Goal: Navigation & Orientation: Understand site structure

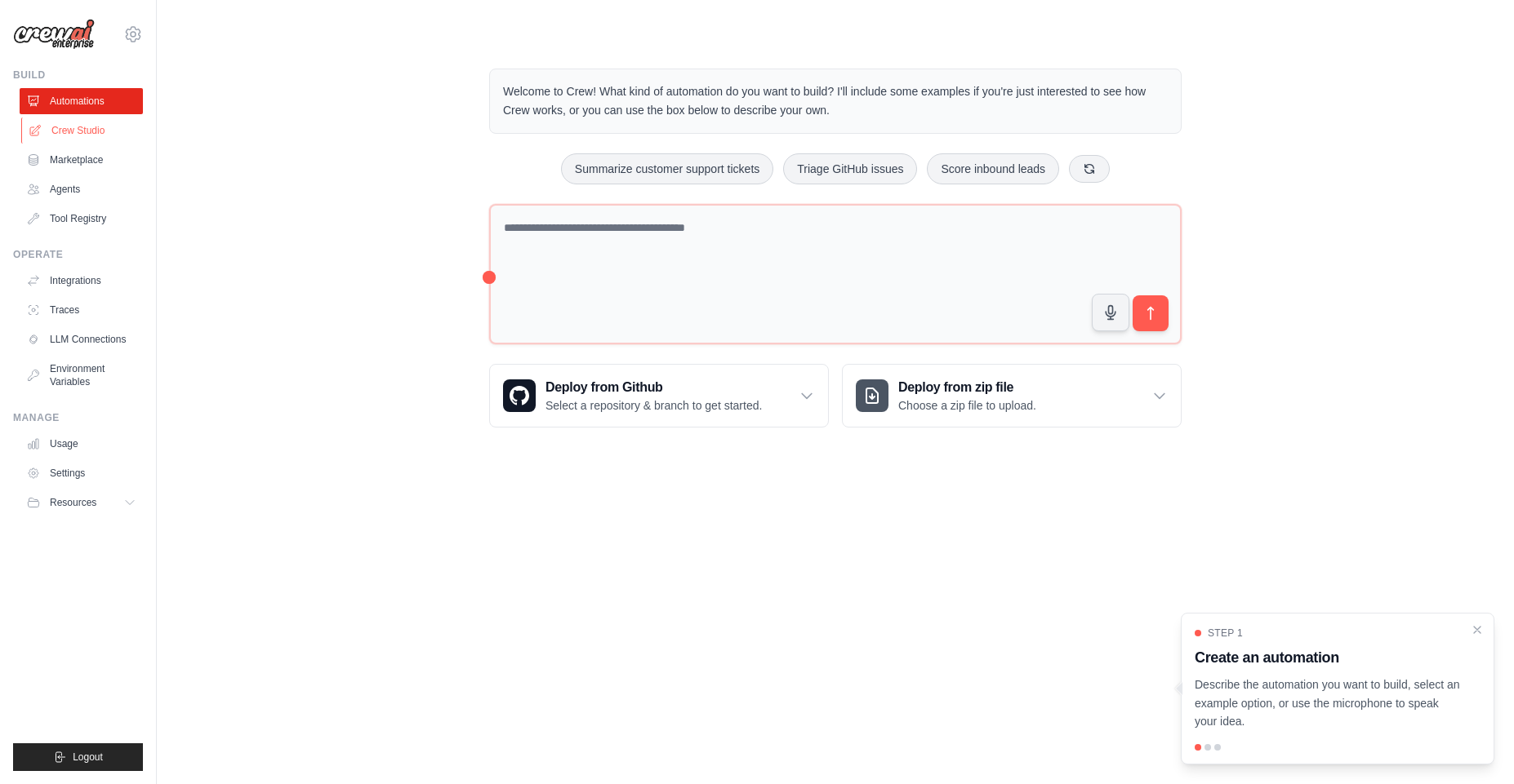
click at [85, 132] on link "Crew Studio" at bounding box center [83, 130] width 123 height 26
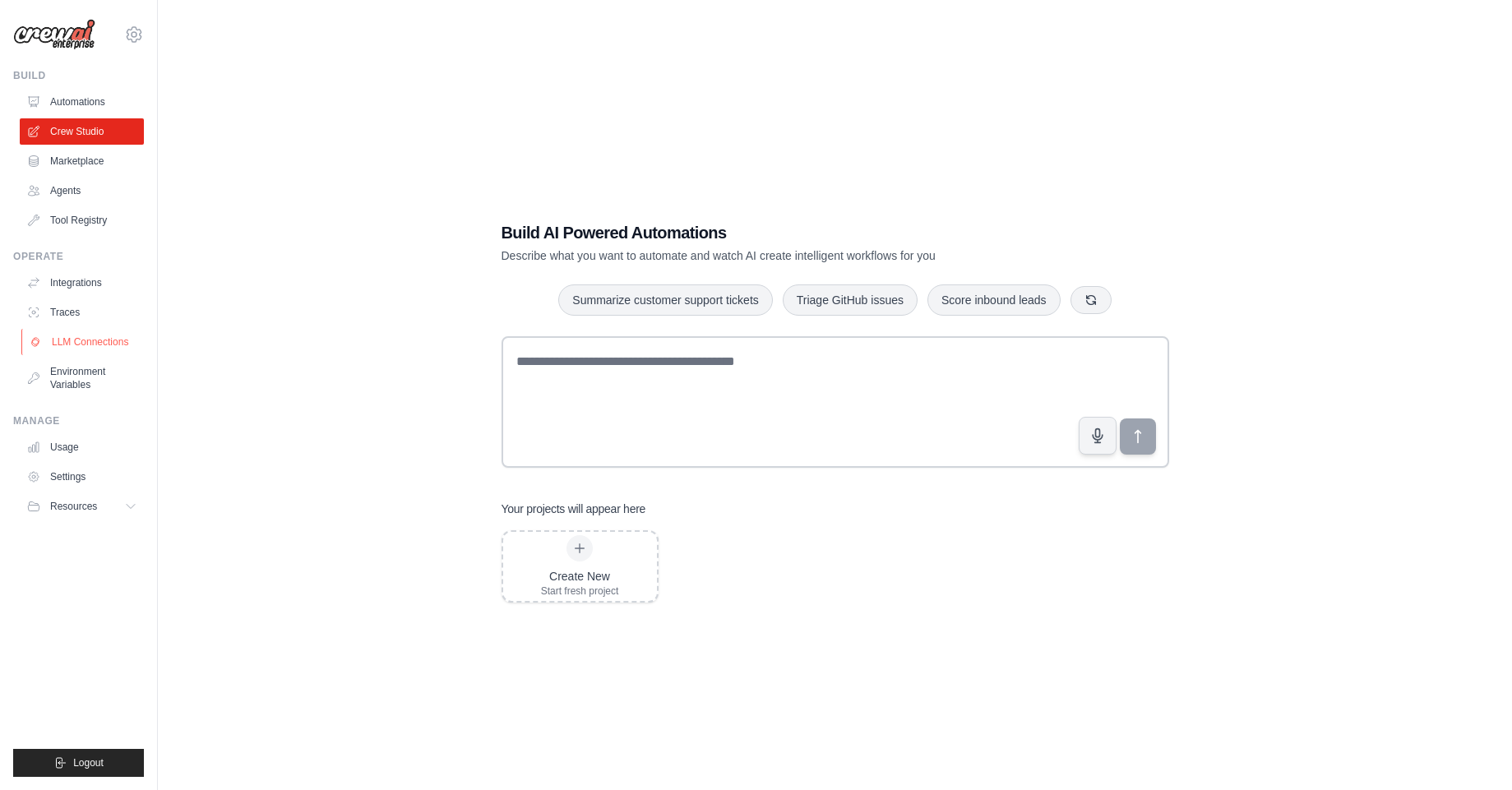
click at [78, 347] on link "LLM Connections" at bounding box center [83, 342] width 124 height 26
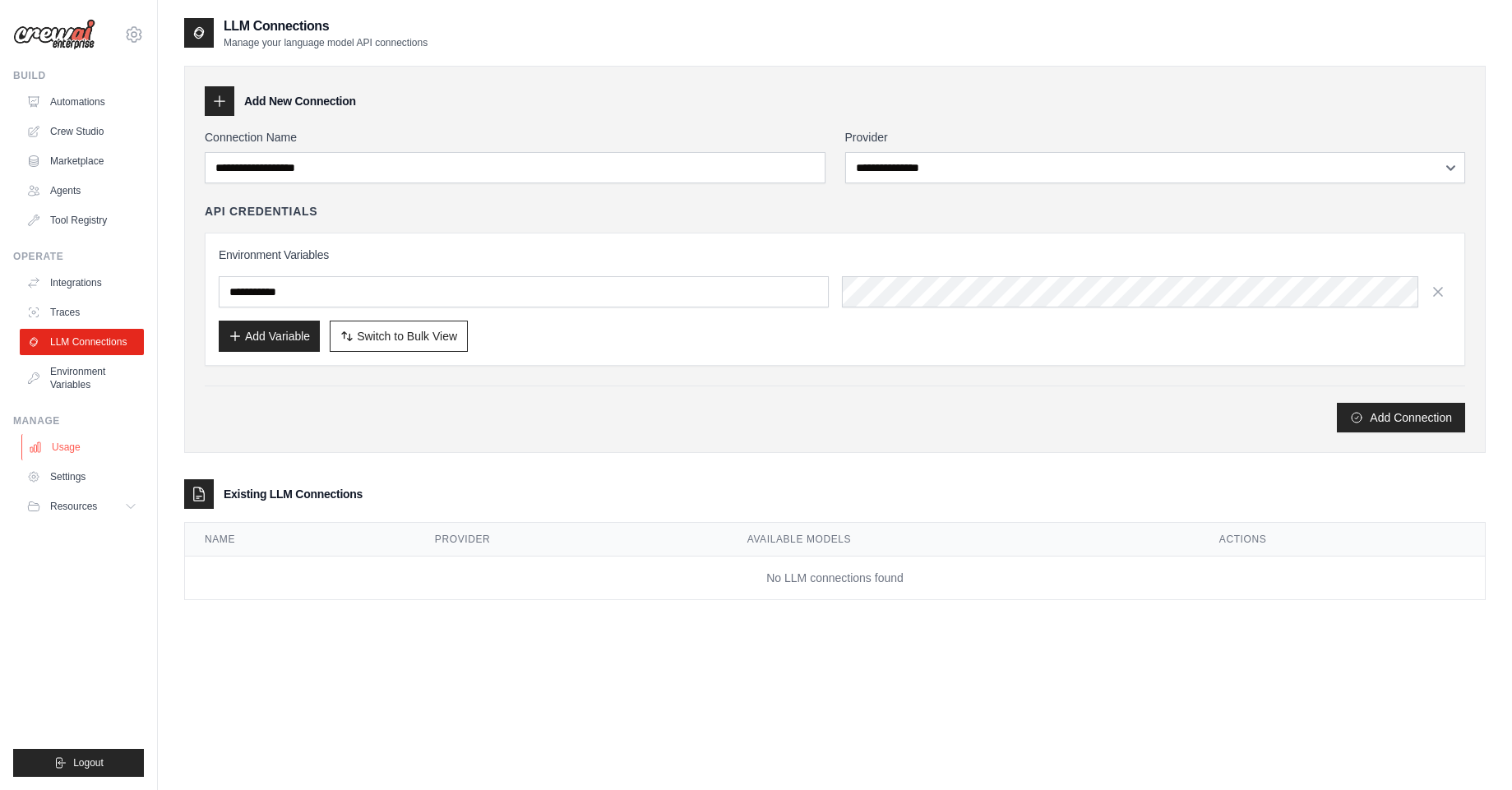
click at [94, 443] on link "Usage" at bounding box center [83, 447] width 124 height 26
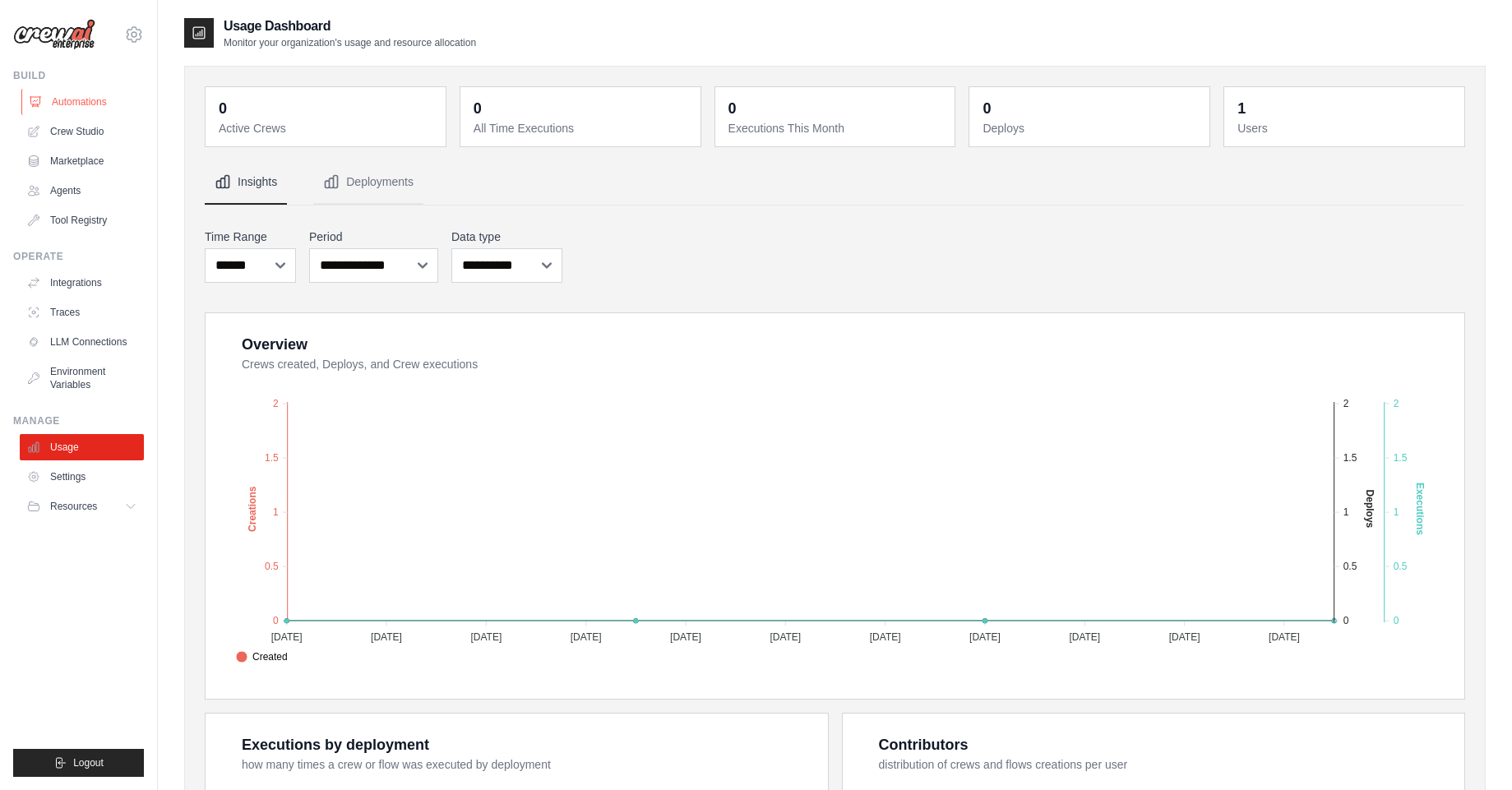
click at [68, 105] on link "Automations" at bounding box center [83, 101] width 124 height 26
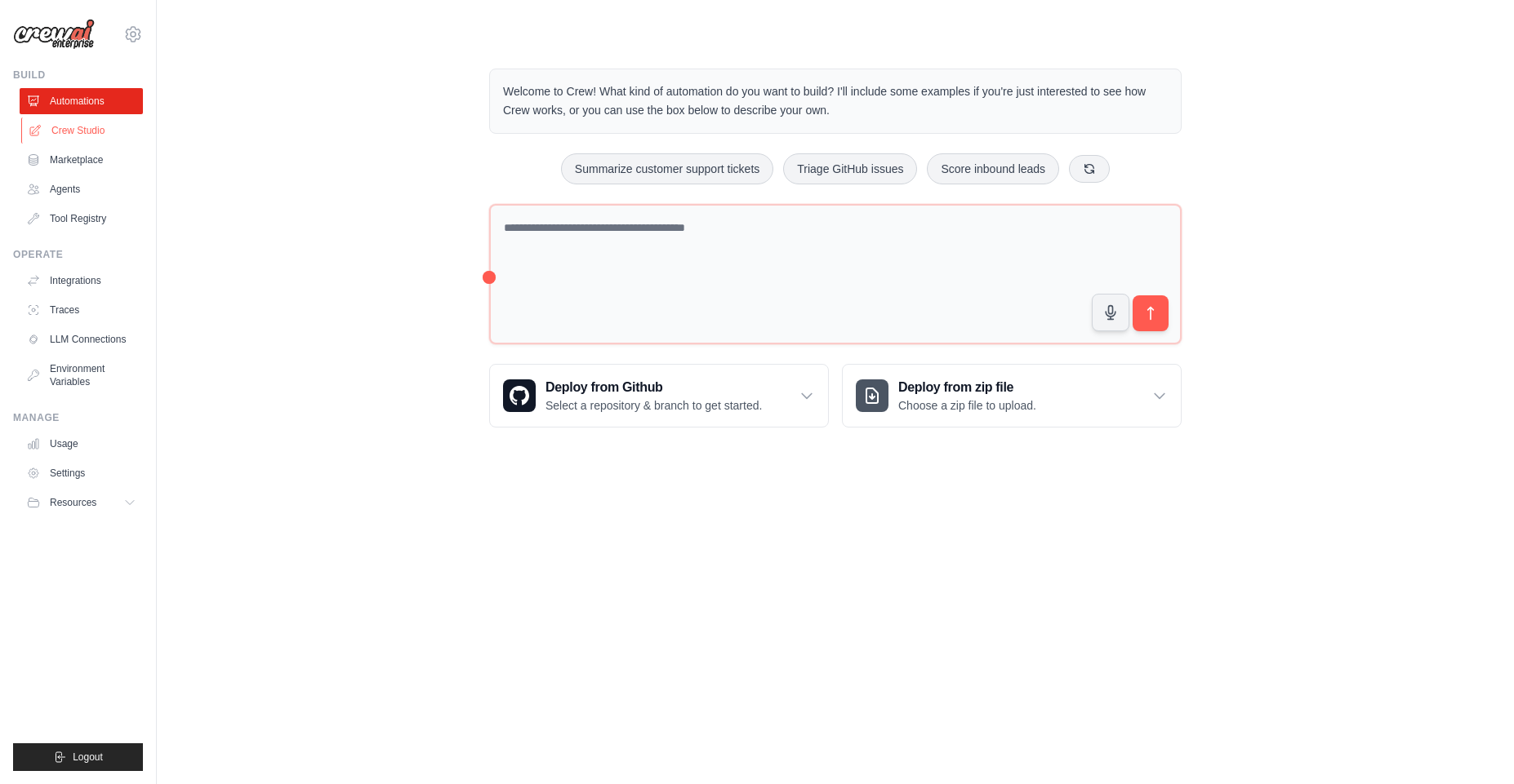
click at [84, 127] on link "Crew Studio" at bounding box center [83, 130] width 123 height 26
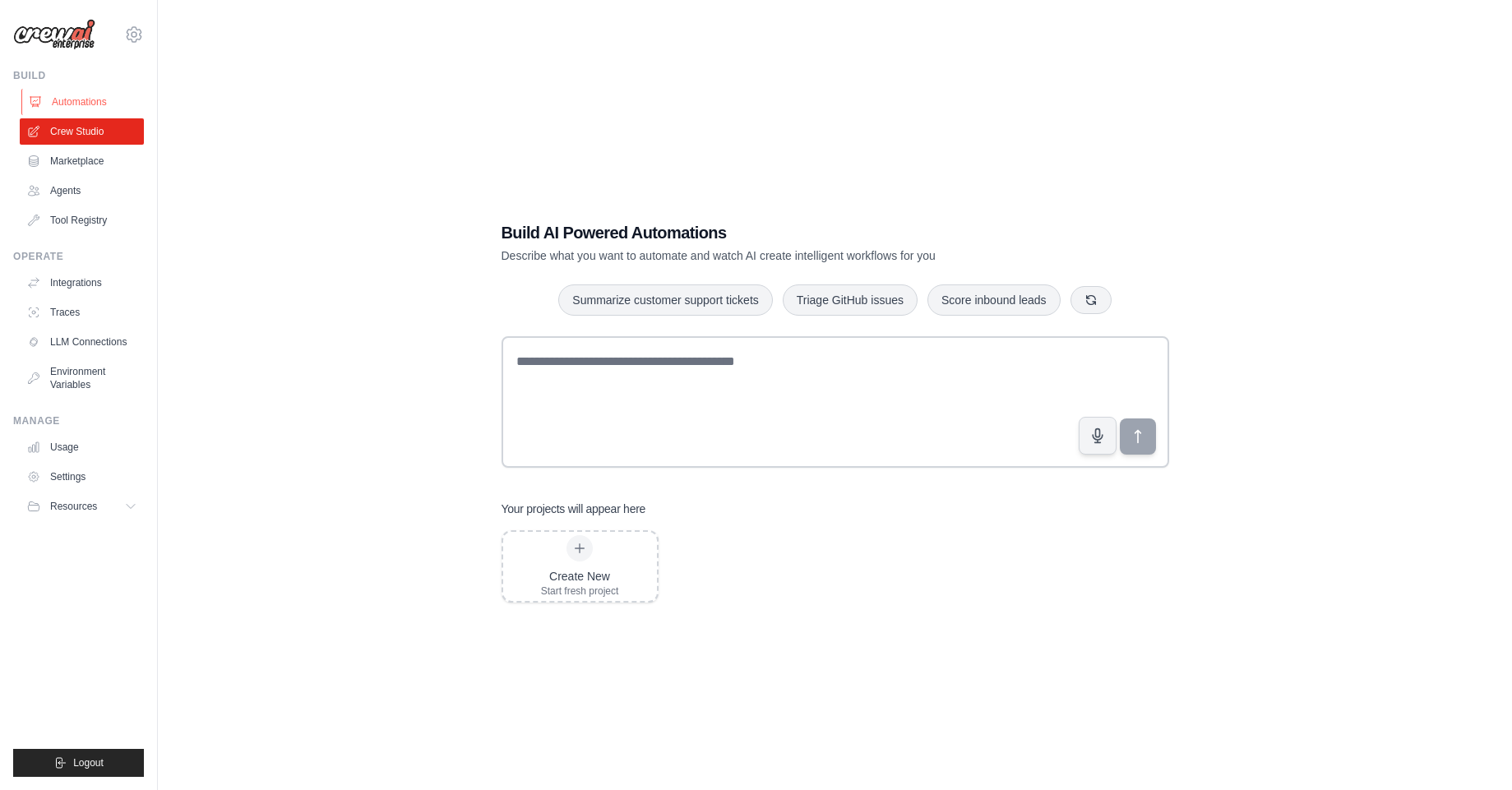
click at [81, 104] on link "Automations" at bounding box center [83, 101] width 124 height 26
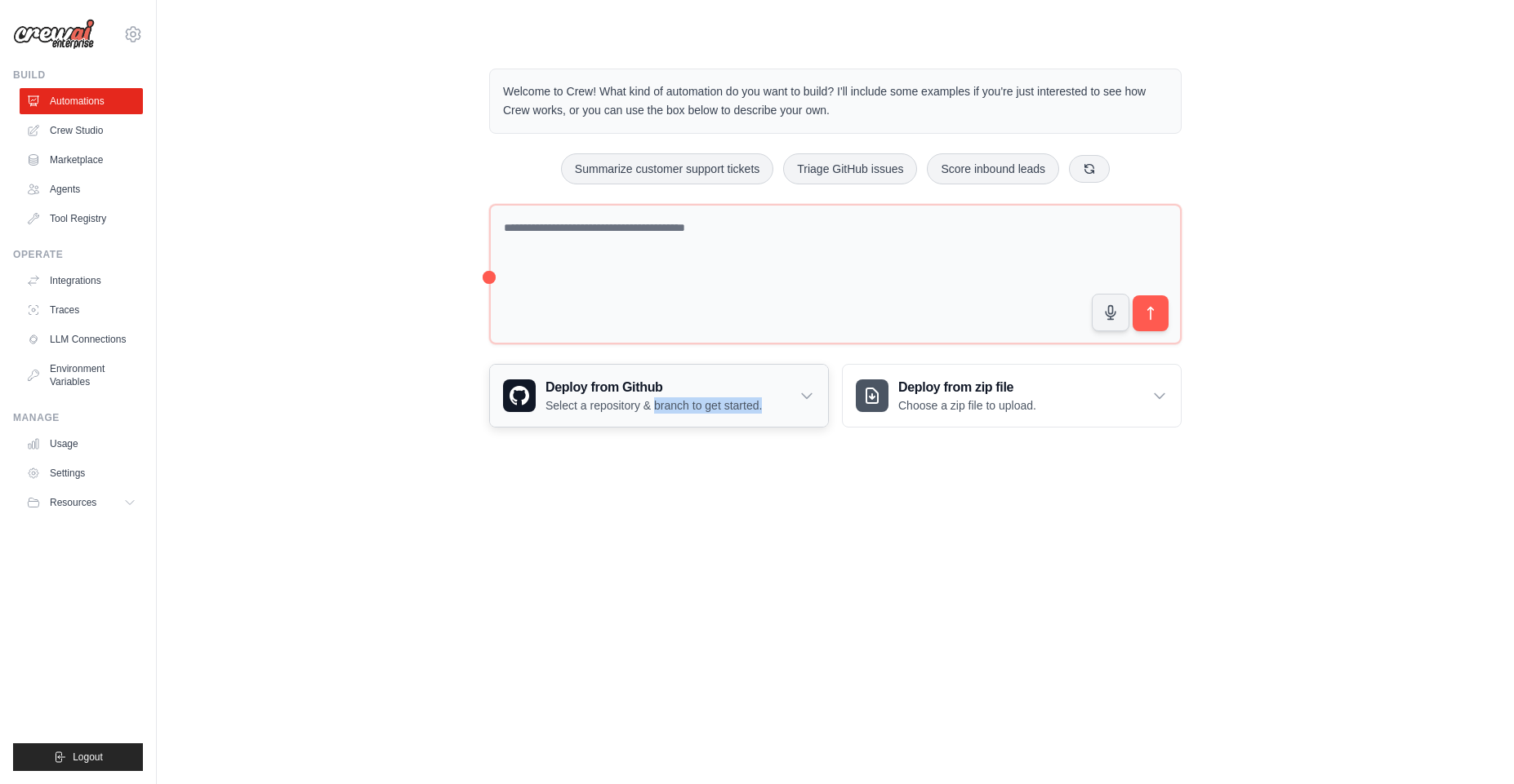
click at [655, 413] on div "Deploy from Github Select a repository & branch to get started." at bounding box center [659, 395] width 338 height 62
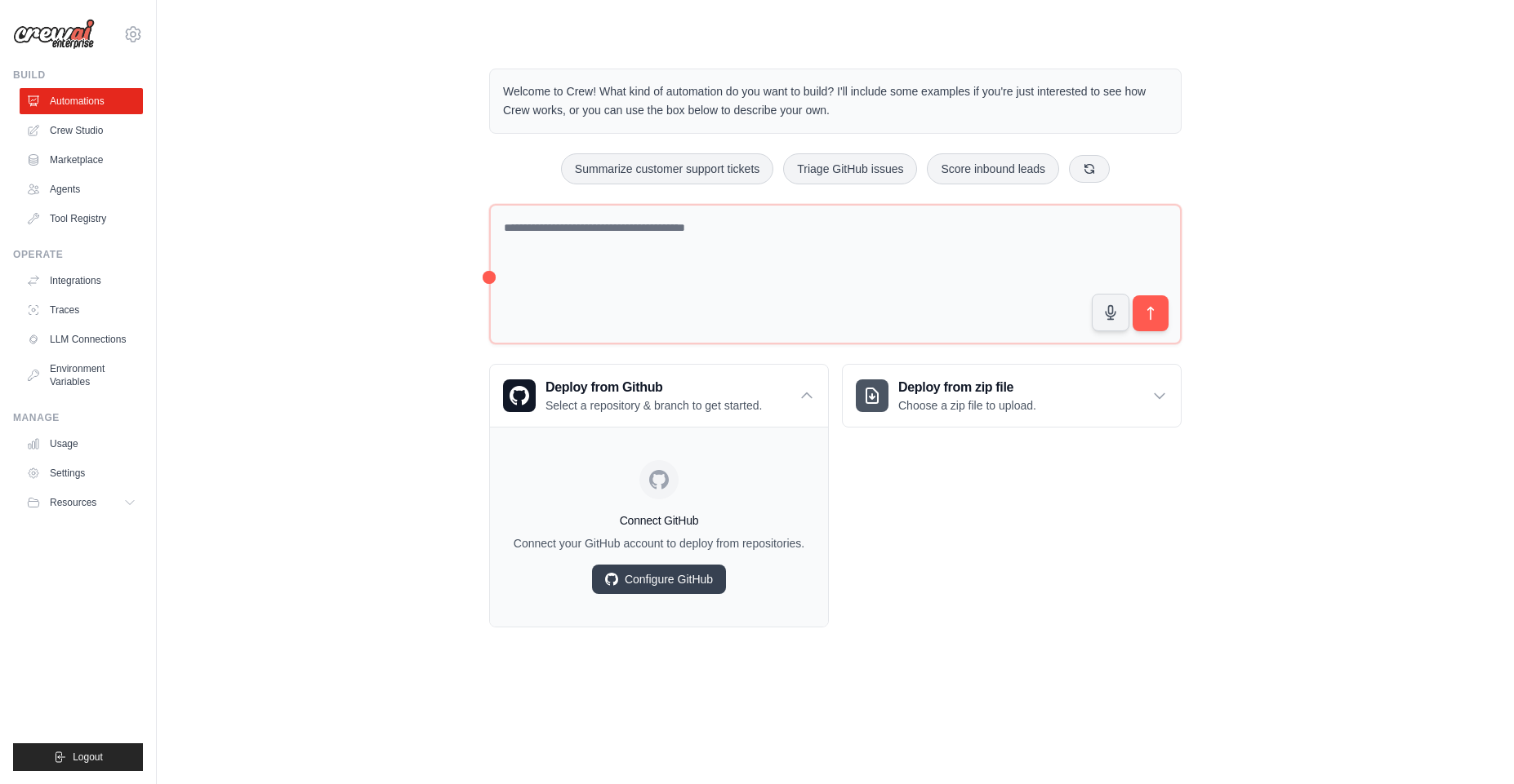
click at [1057, 500] on div "Deploy from zip file Choose a zip file to upload. Upload a ZIP file containing …" at bounding box center [1012, 496] width 340 height 264
